Goal: Transaction & Acquisition: Download file/media

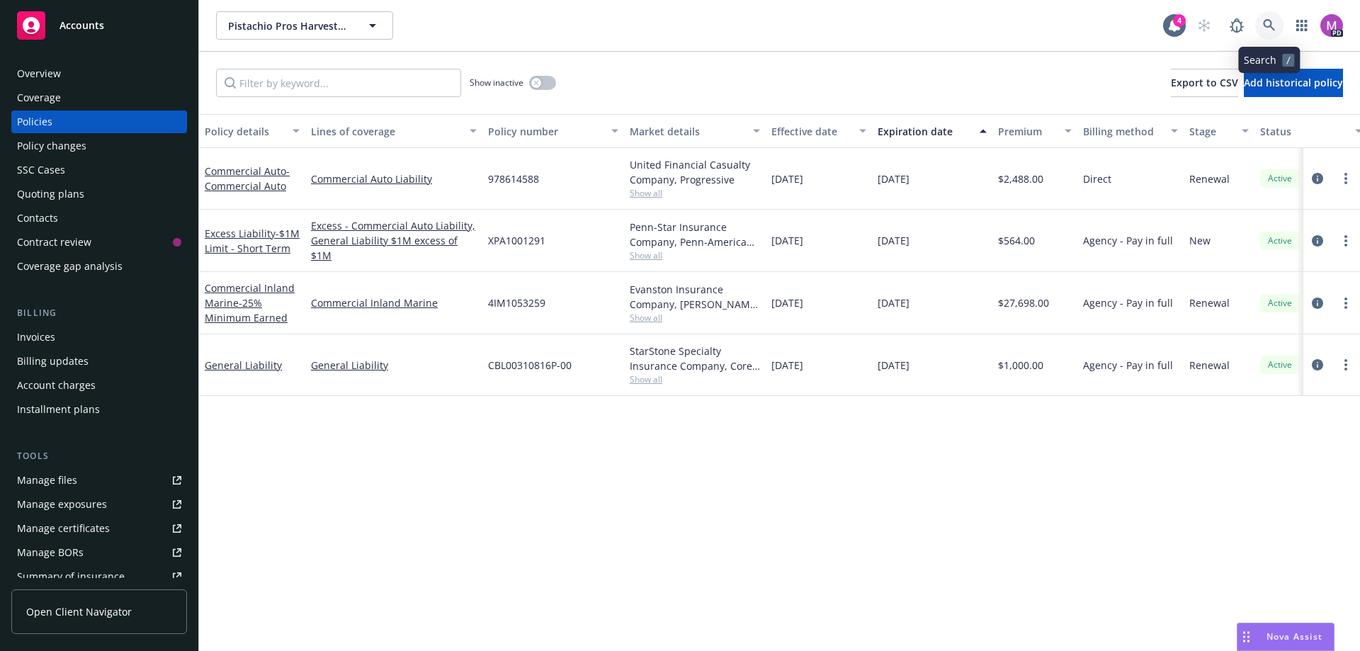
click at [1268, 19] on icon at bounding box center [1269, 25] width 13 height 13
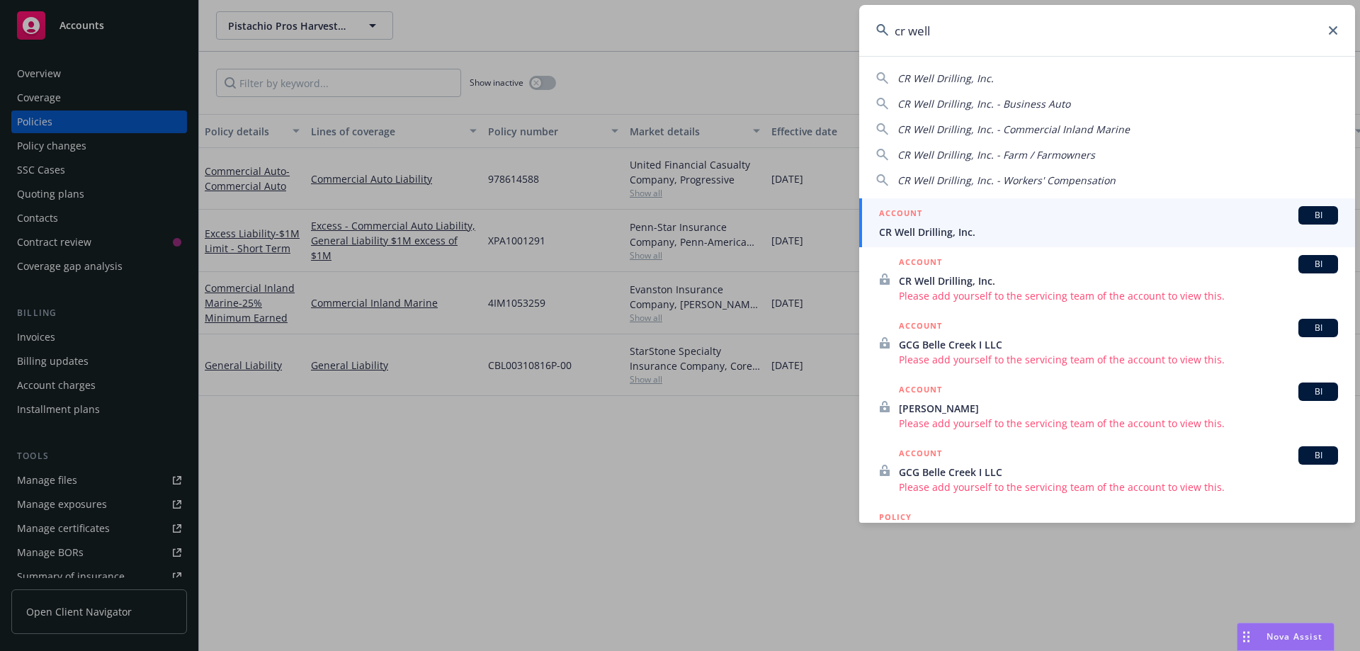
type input "cr well"
click at [916, 227] on span "CR Well Drilling, Inc." at bounding box center [1108, 232] width 459 height 15
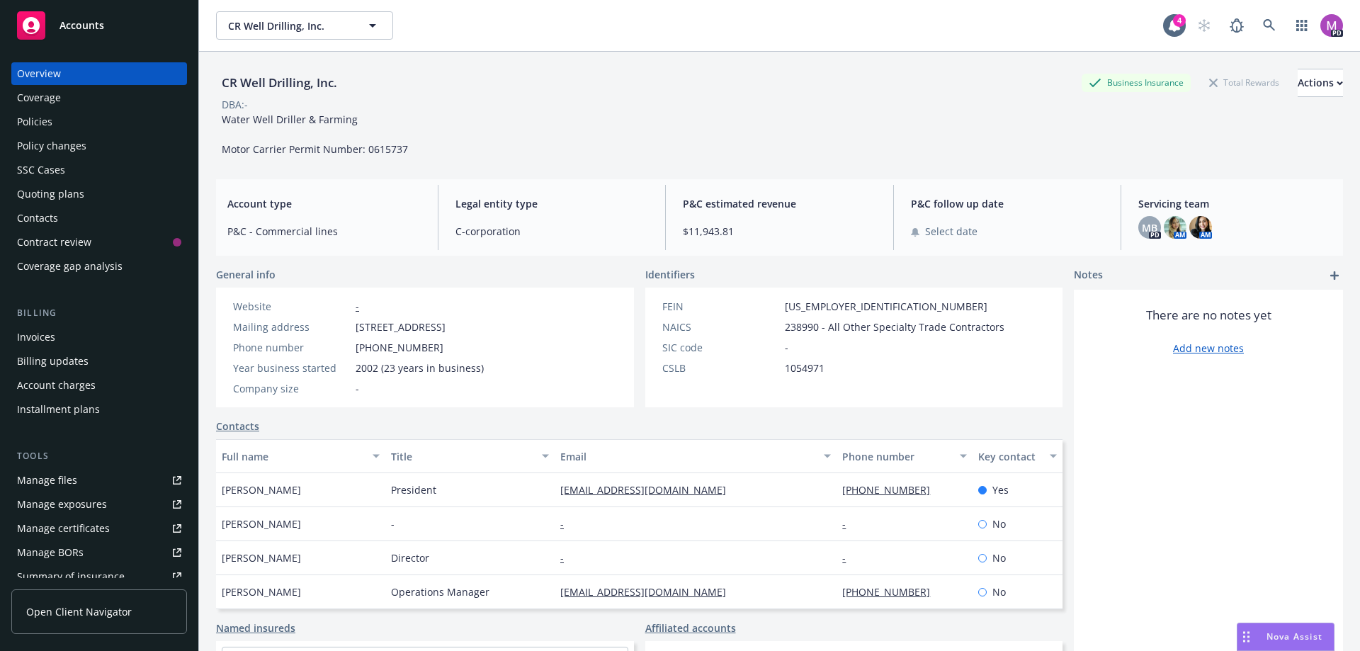
click at [57, 120] on div "Policies" at bounding box center [99, 122] width 164 height 23
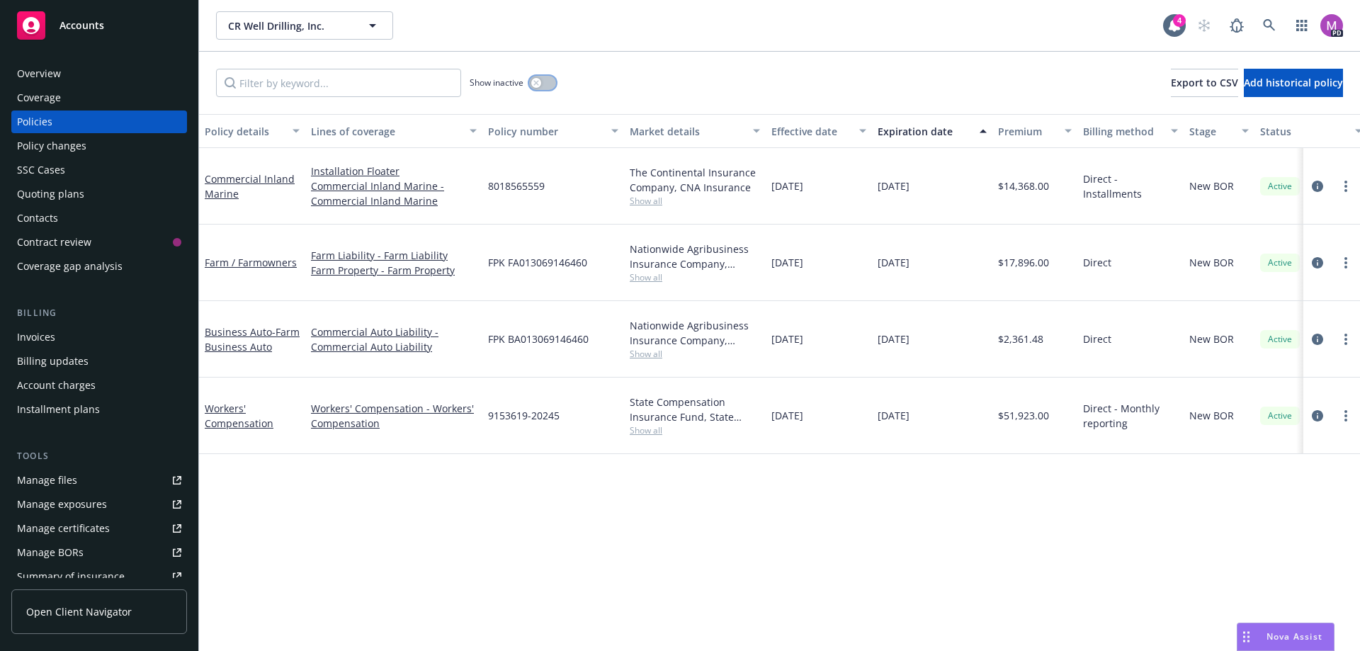
click at [534, 86] on div "button" at bounding box center [536, 83] width 10 height 10
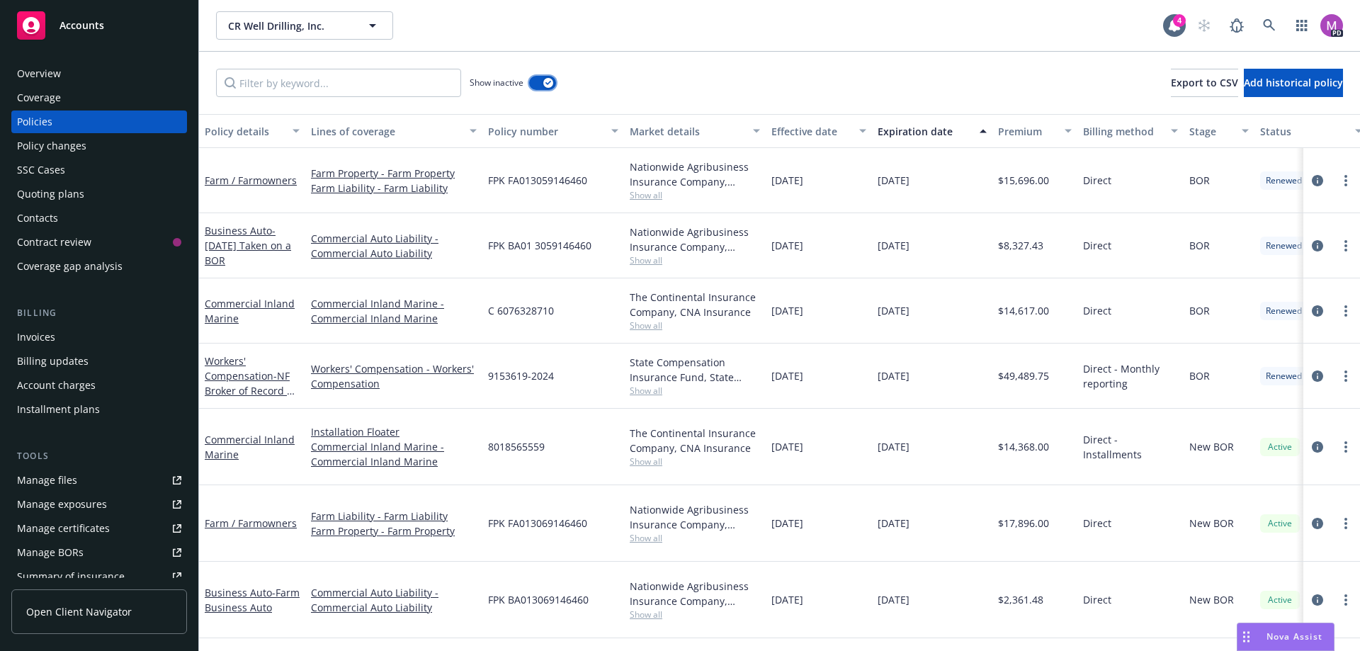
click at [545, 84] on div "button" at bounding box center [548, 83] width 10 height 10
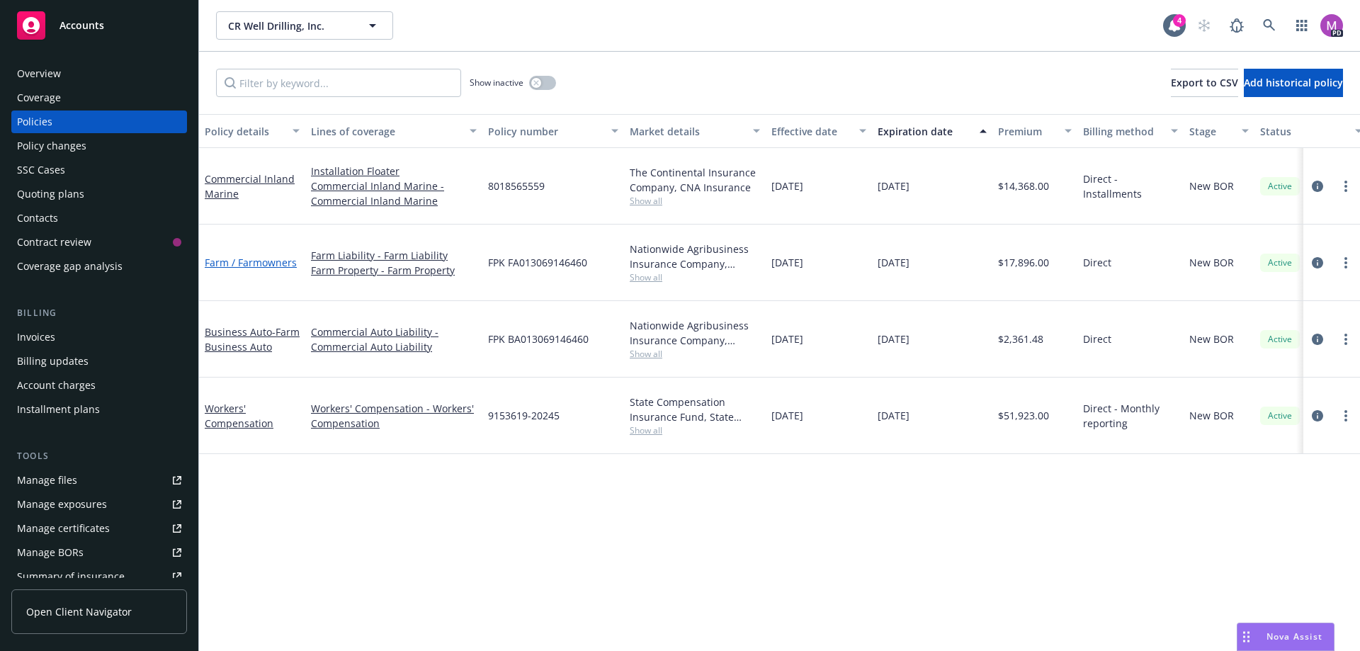
click at [228, 263] on link "Farm / Farmowners" at bounding box center [251, 262] width 92 height 13
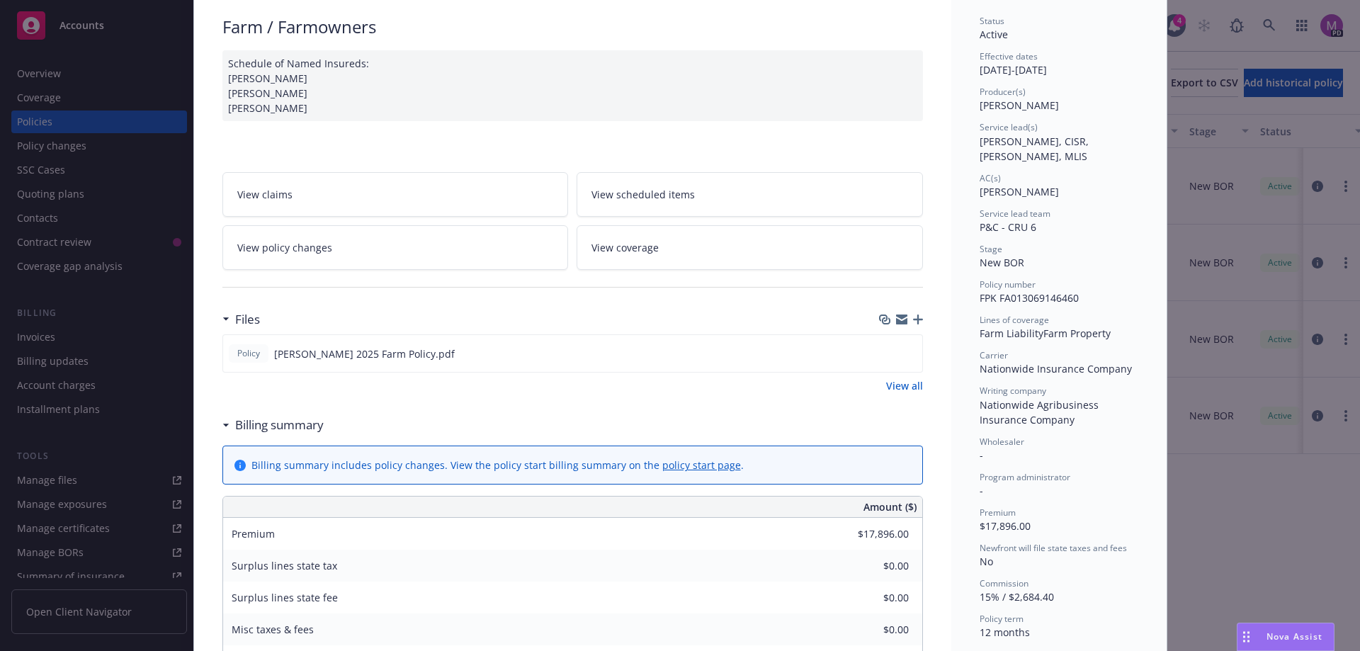
scroll to position [71, 0]
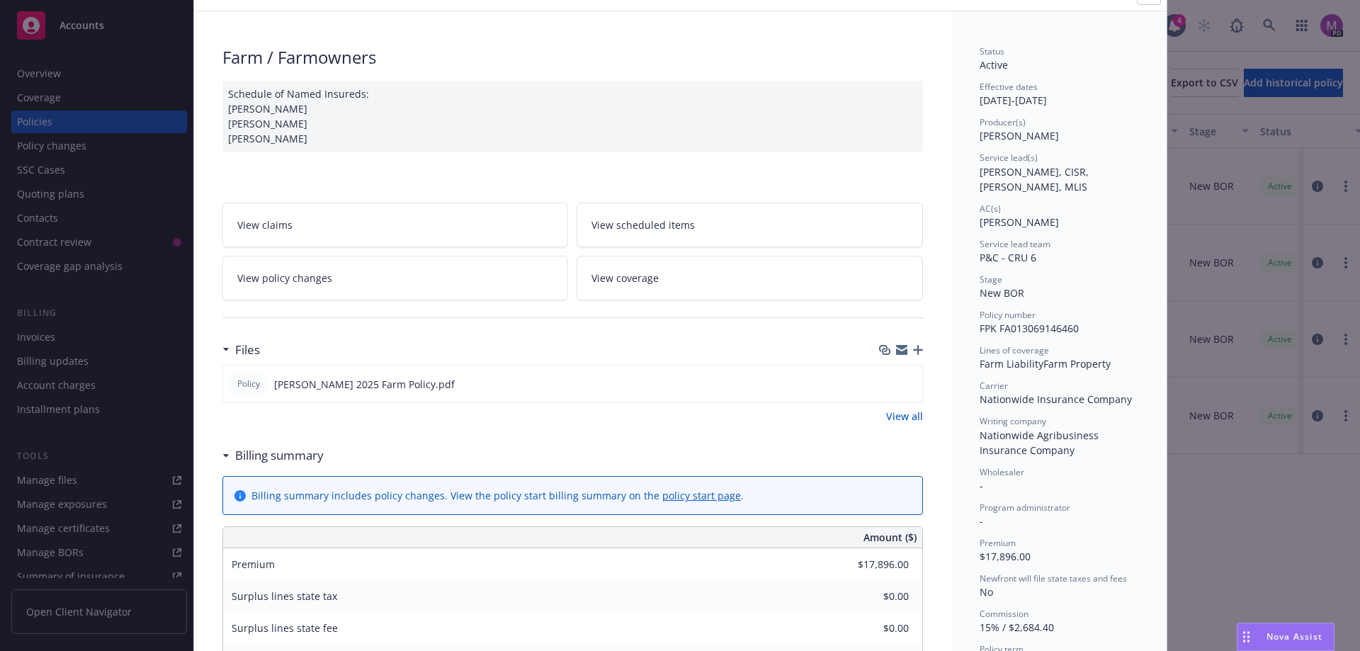
click at [886, 419] on link "View all" at bounding box center [904, 416] width 37 height 15
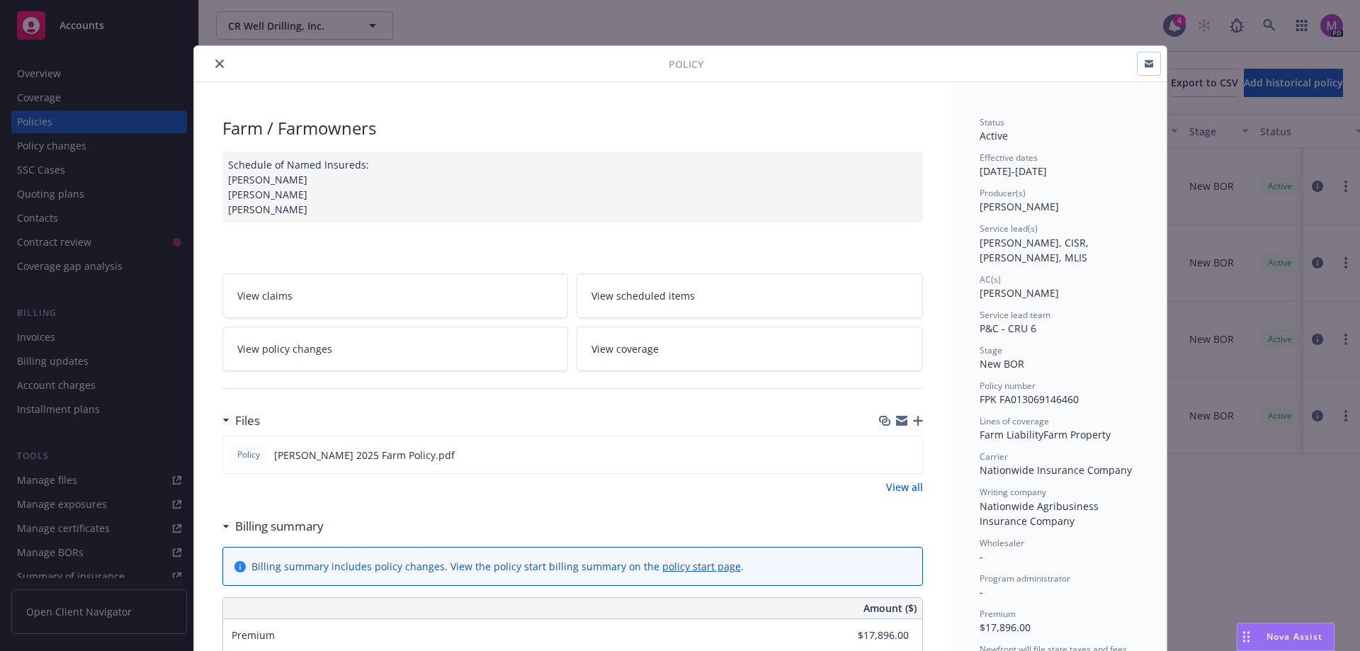
click at [211, 60] on button "close" at bounding box center [219, 63] width 17 height 17
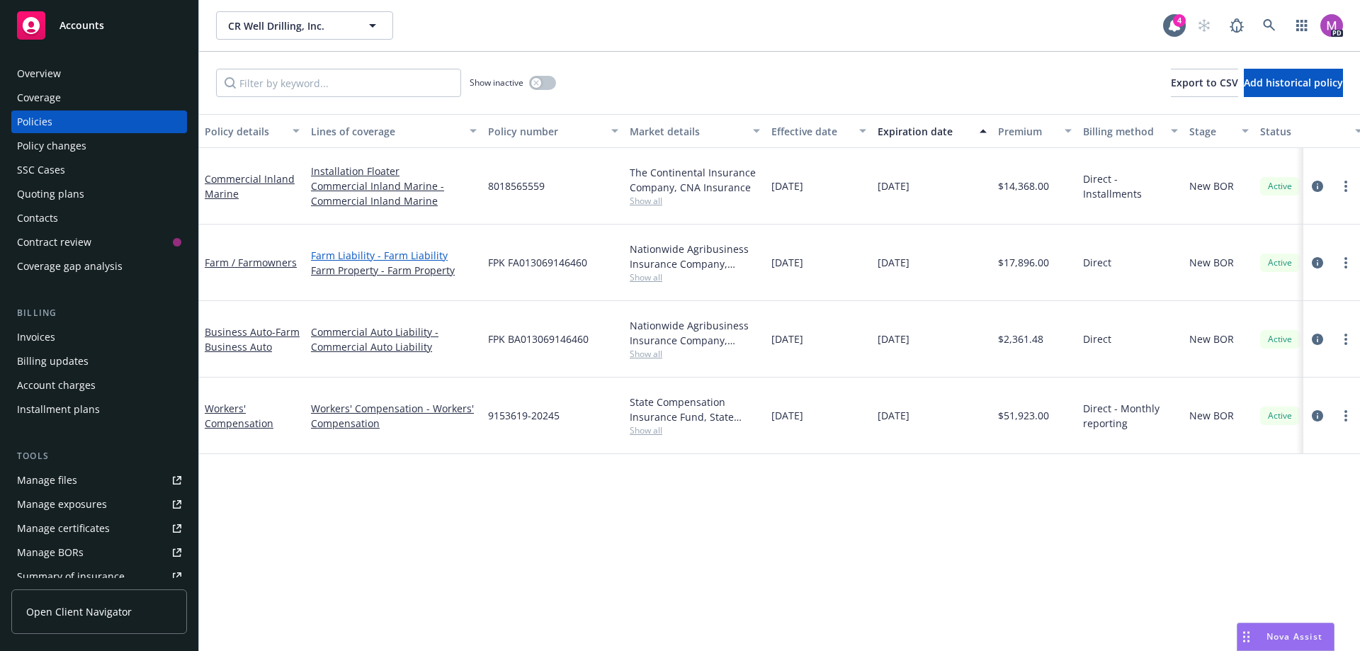
click at [357, 256] on link "Farm Liability - Farm Liability" at bounding box center [394, 255] width 166 height 15
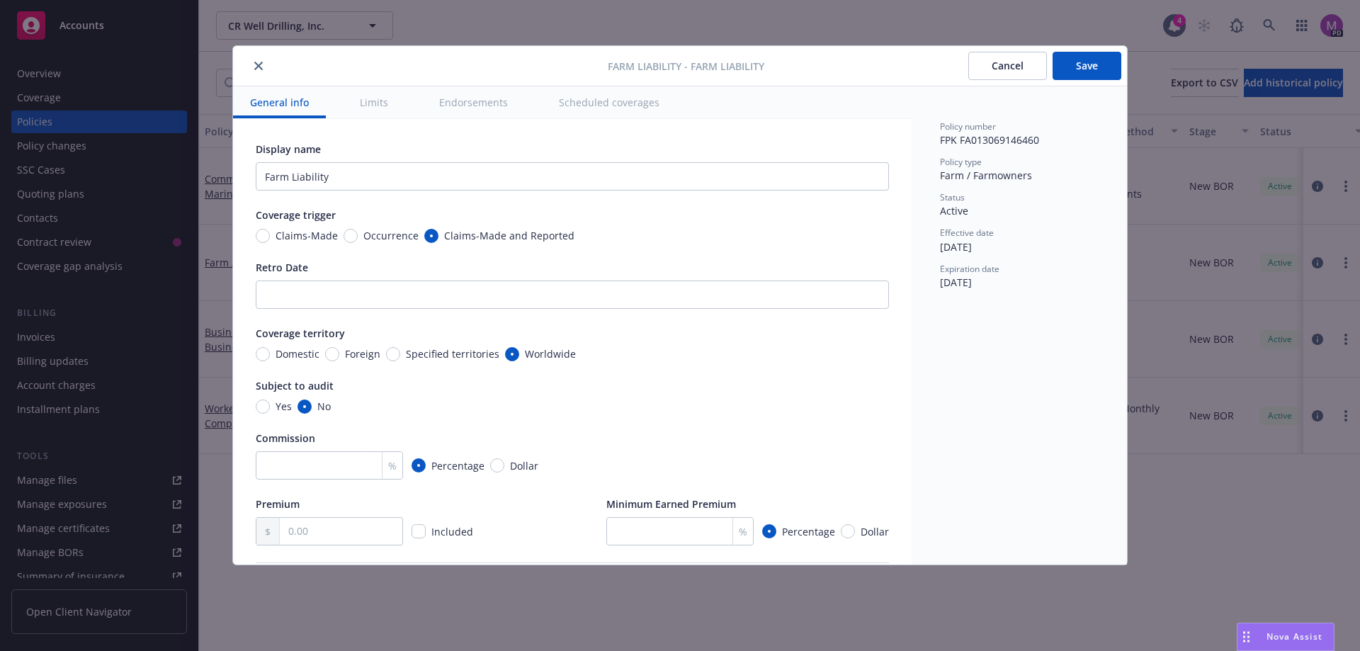
click at [258, 68] on icon "close" at bounding box center [258, 66] width 9 height 9
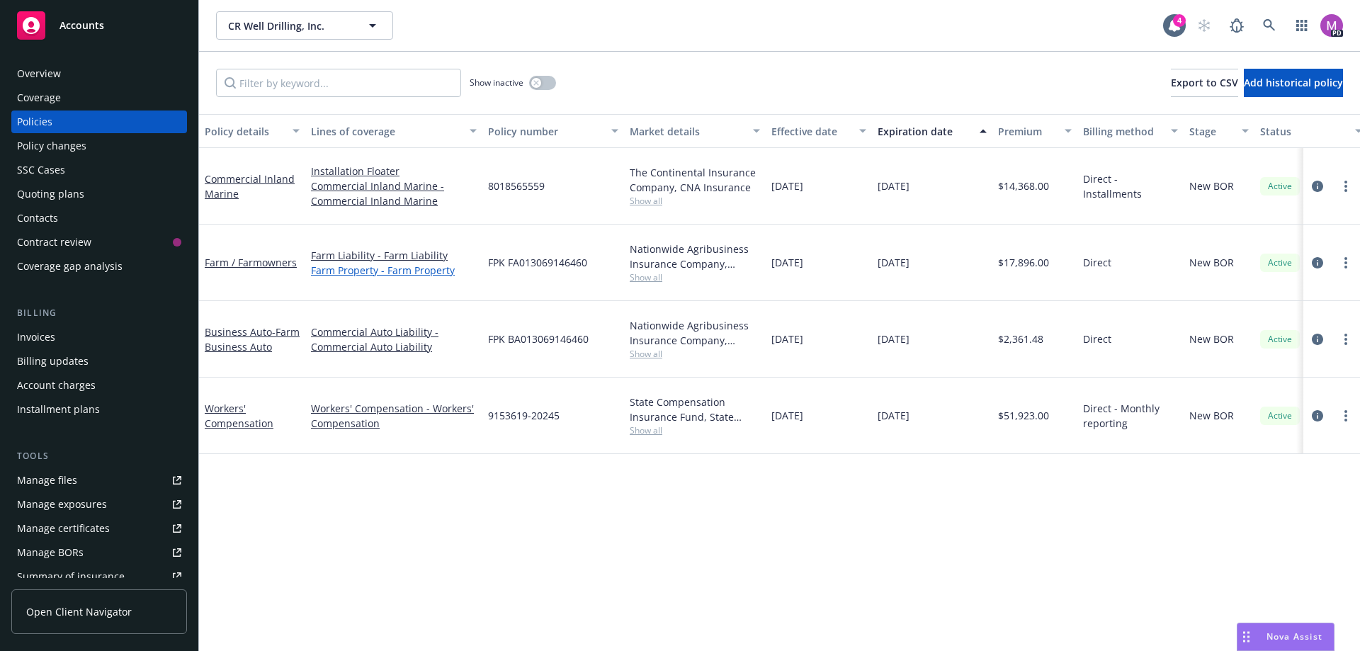
click at [328, 271] on link "Farm Property - Farm Property" at bounding box center [394, 270] width 166 height 15
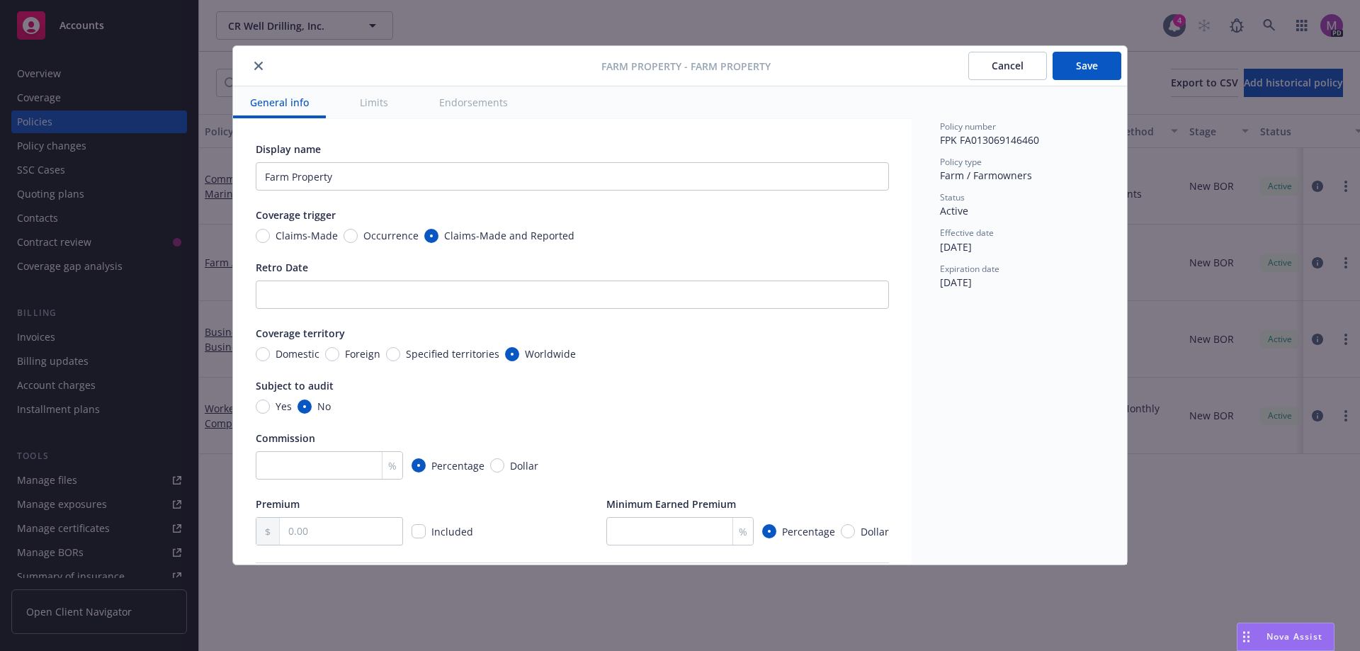
click at [257, 65] on icon "close" at bounding box center [258, 66] width 9 height 9
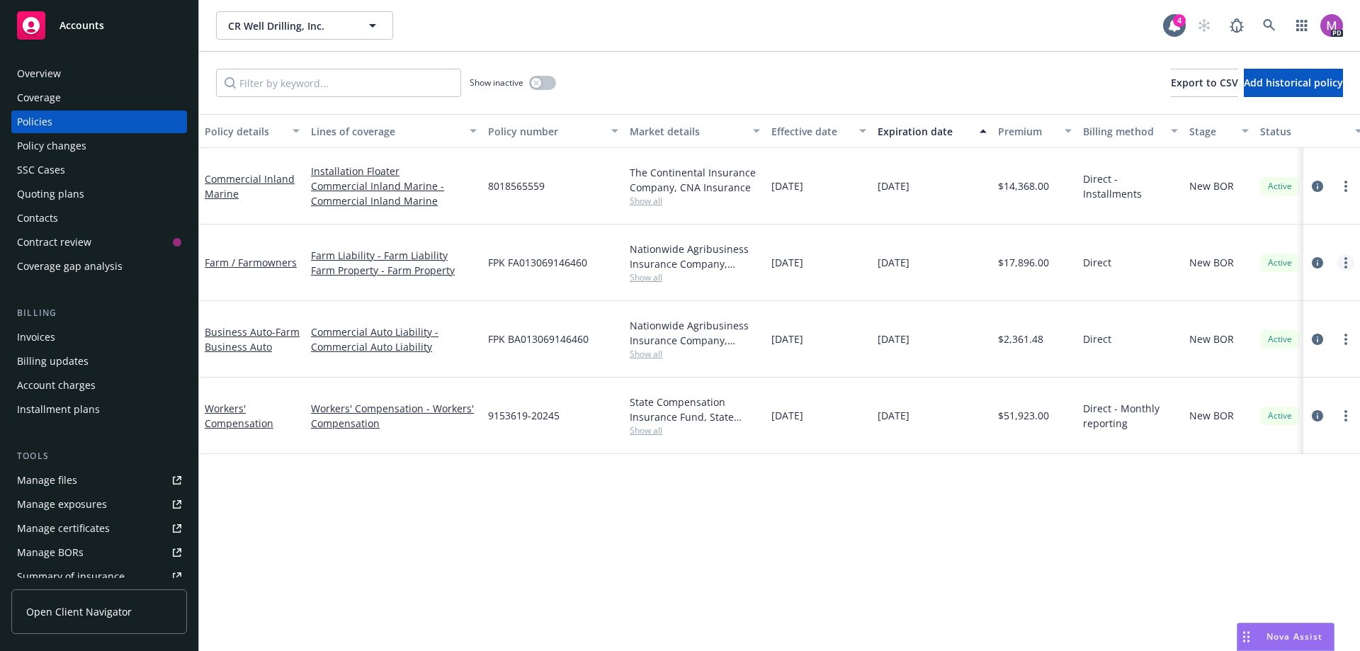
click at [1345, 263] on circle "more" at bounding box center [1345, 262] width 3 height 3
click at [273, 262] on link "Farm / Farmowners" at bounding box center [251, 262] width 92 height 13
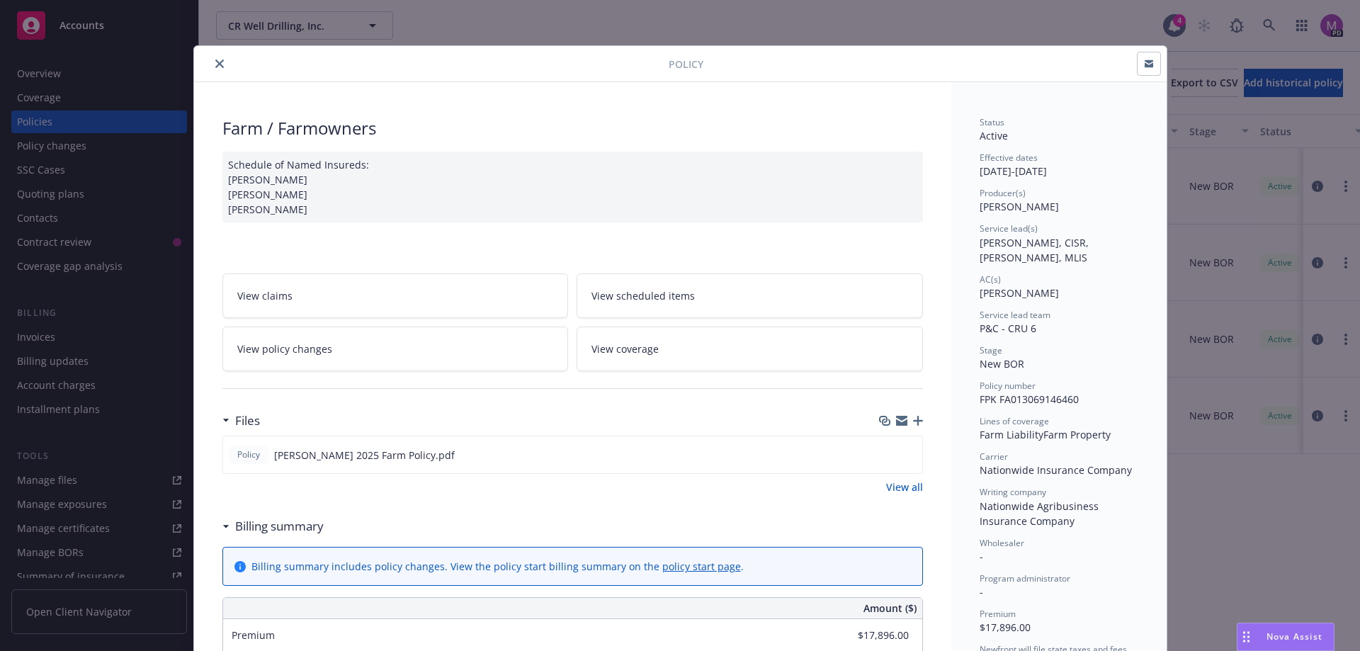
scroll to position [43, 0]
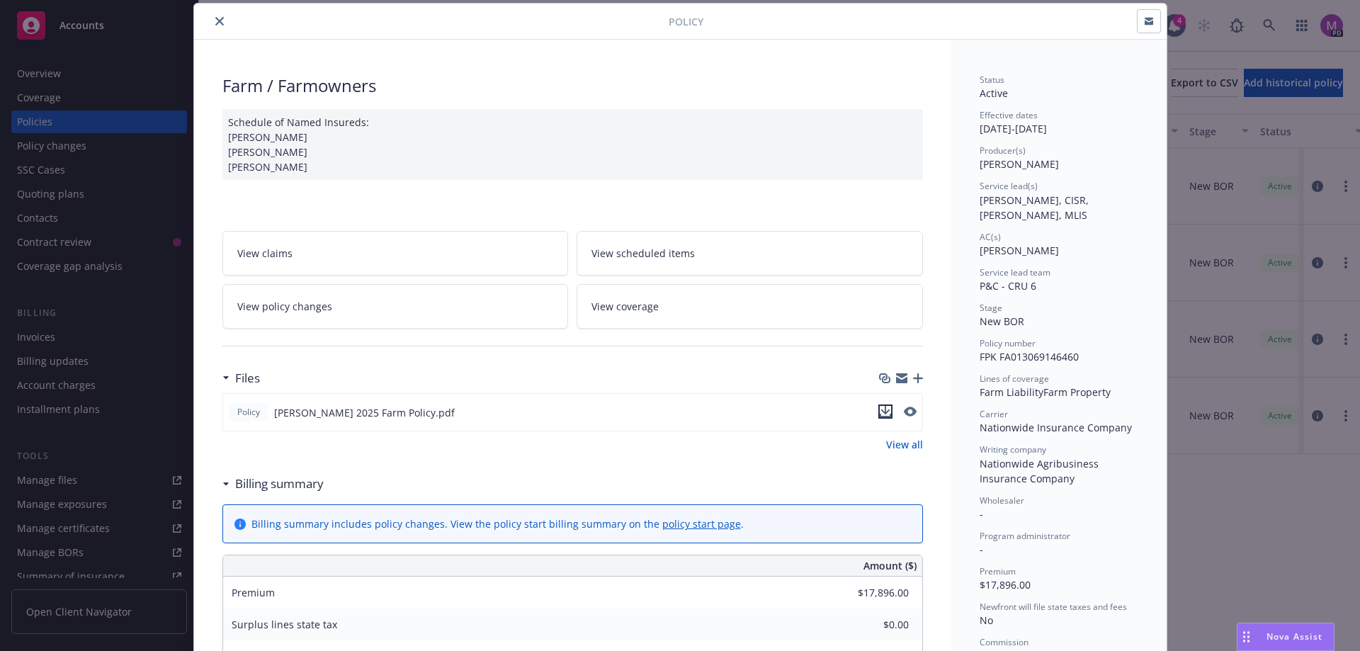
click at [880, 414] on icon "download file" at bounding box center [885, 411] width 11 height 11
